Goal: Check status: Check status

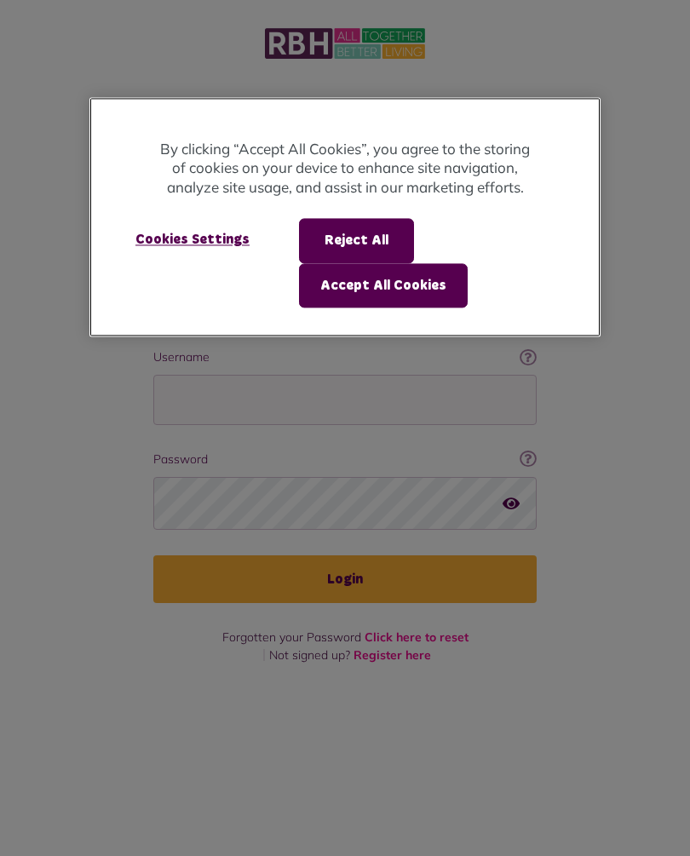
click at [418, 286] on button "Accept All Cookies" at bounding box center [383, 285] width 169 height 44
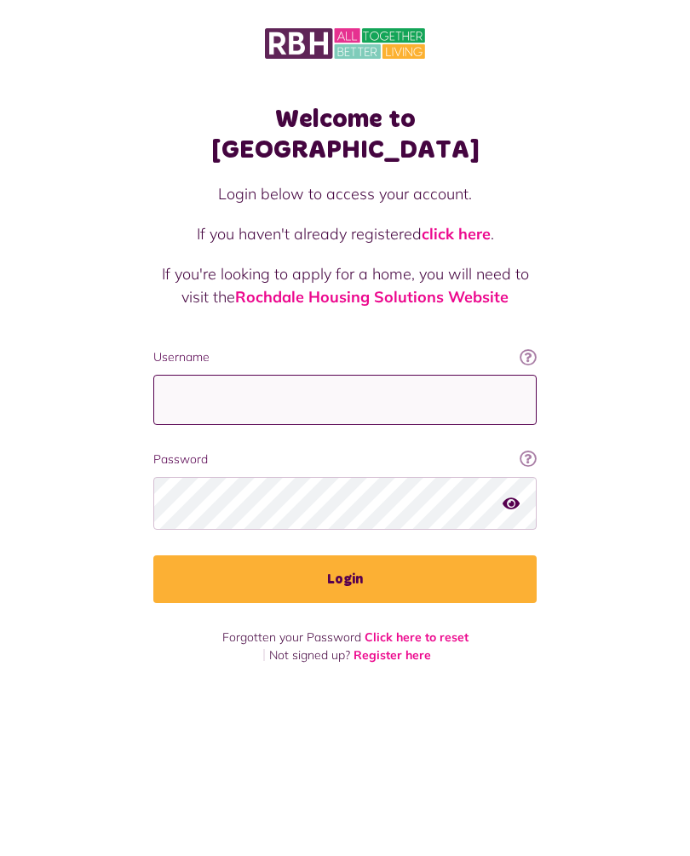
click at [400, 375] on input "Username" at bounding box center [344, 400] width 383 height 50
type input "**********"
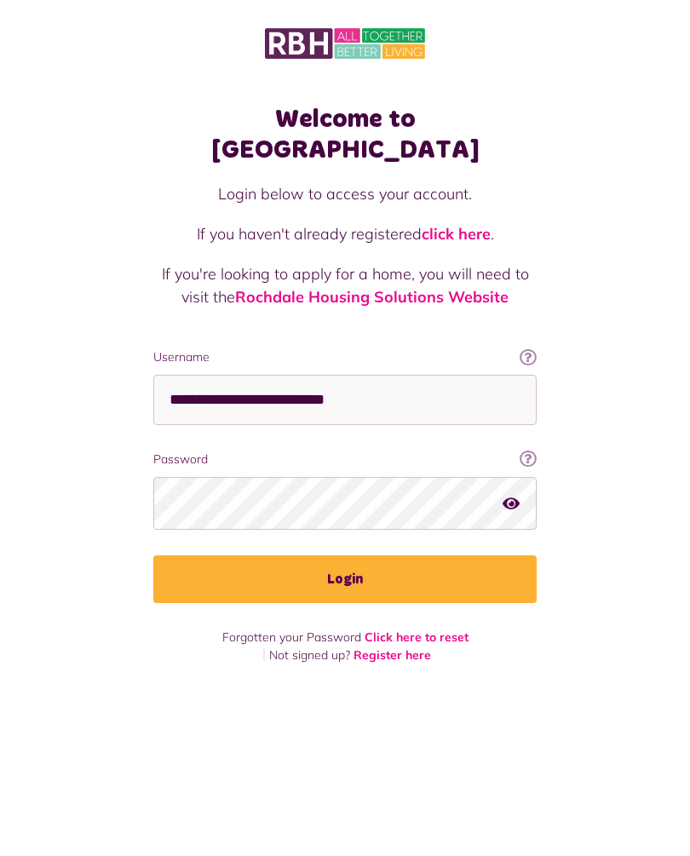
click at [363, 555] on button "Login" at bounding box center [344, 579] width 383 height 48
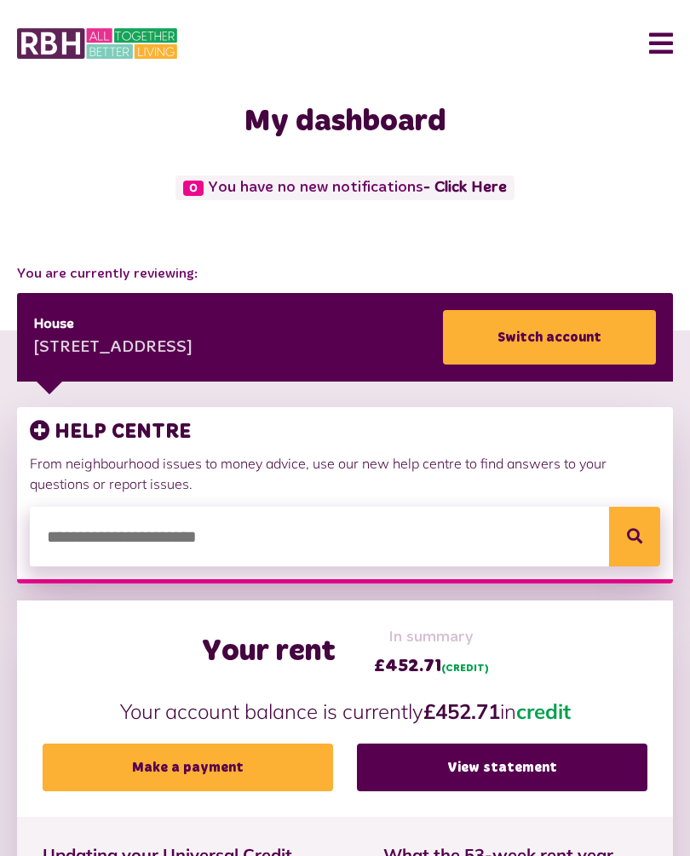
click at [668, 51] on button "Menu" at bounding box center [654, 43] width 37 height 53
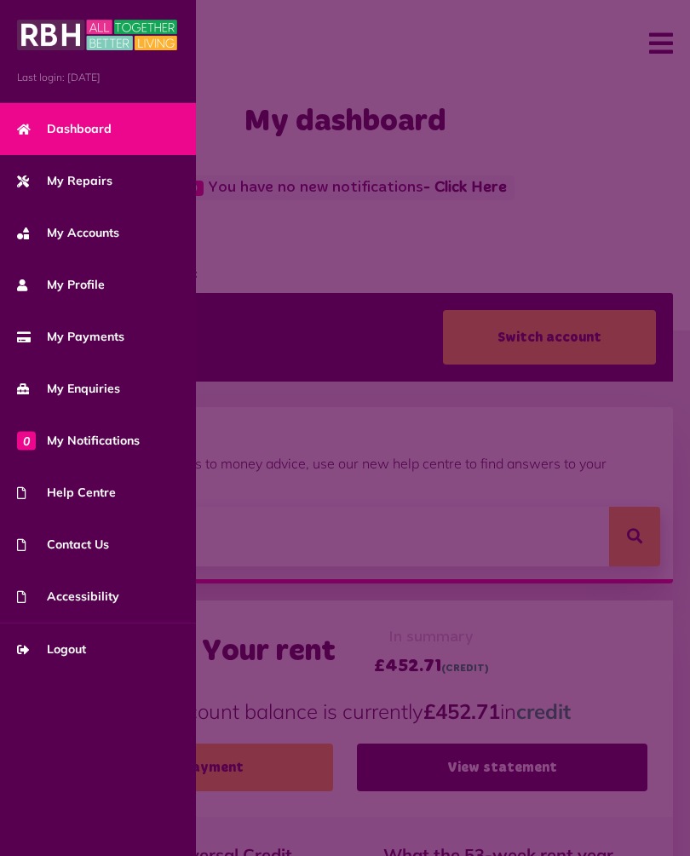
click at [98, 186] on span "My Repairs" at bounding box center [64, 181] width 95 height 18
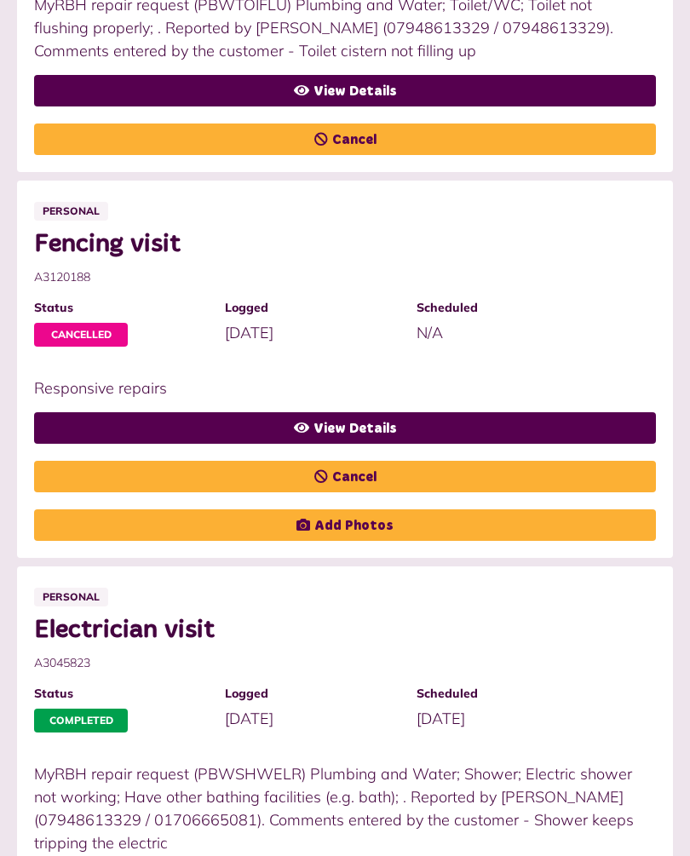
scroll to position [752, 0]
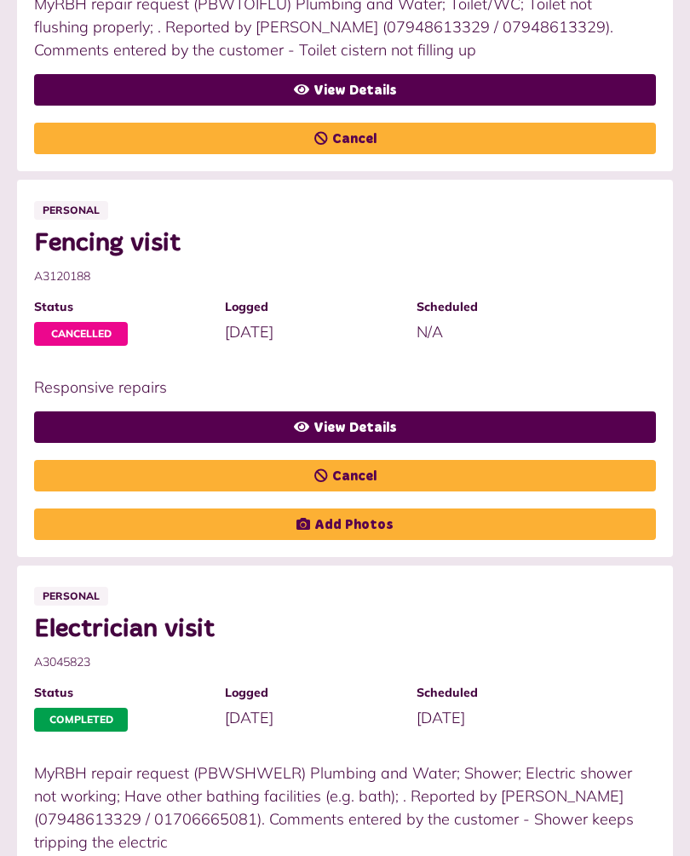
click at [369, 423] on link "View Details" at bounding box center [345, 428] width 622 height 32
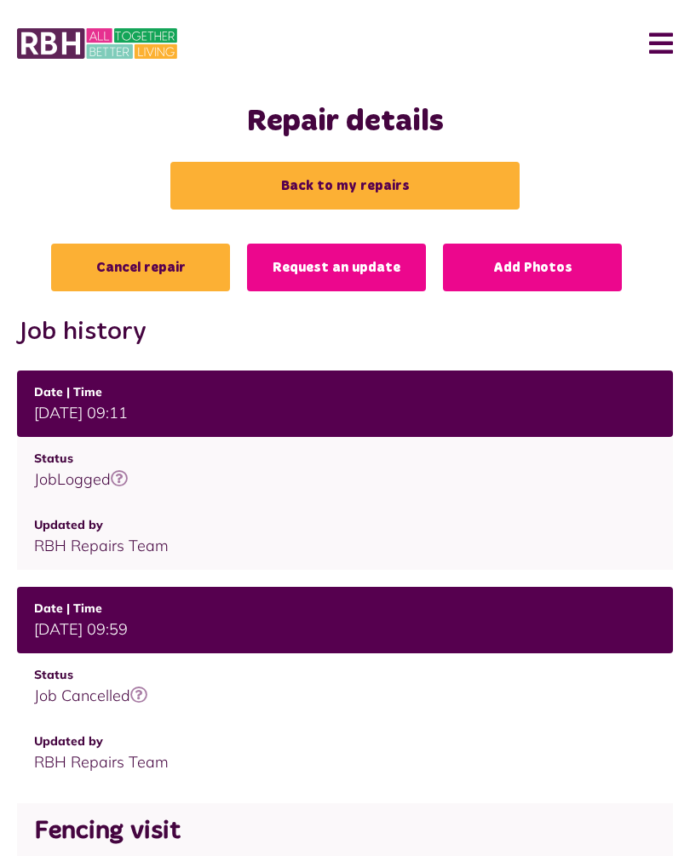
click at [667, 34] on button "Menu" at bounding box center [654, 43] width 37 height 53
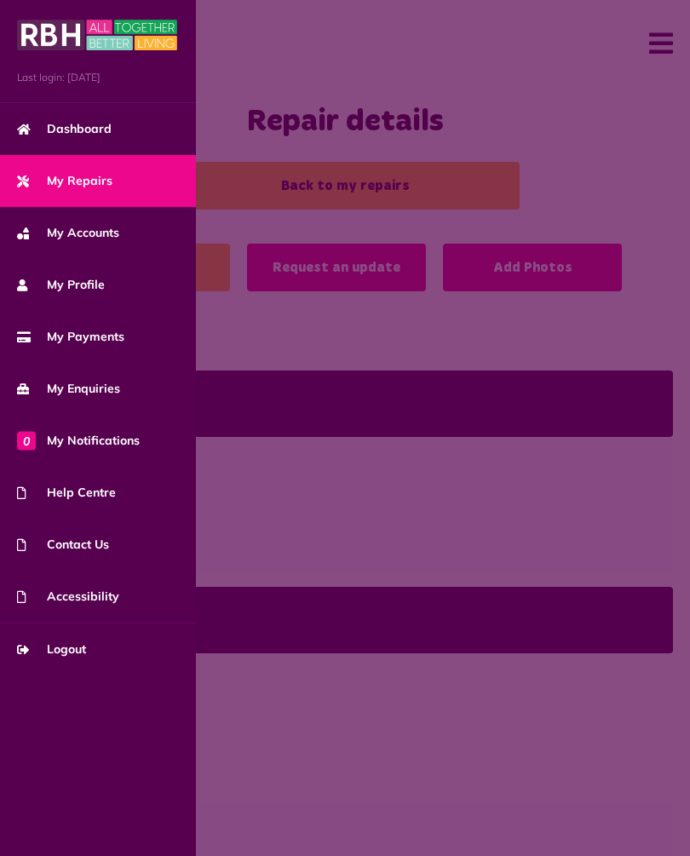
click at [83, 648] on span "Logout" at bounding box center [51, 650] width 69 height 18
